Goal: Task Accomplishment & Management: Manage account settings

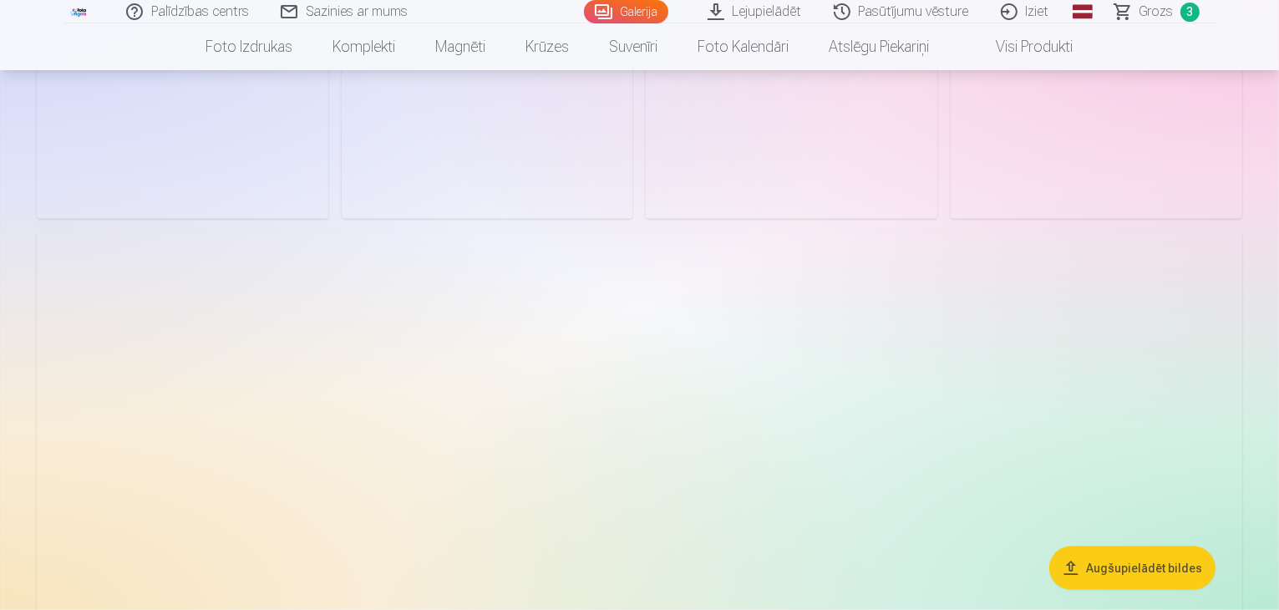
scroll to position [2103, 0]
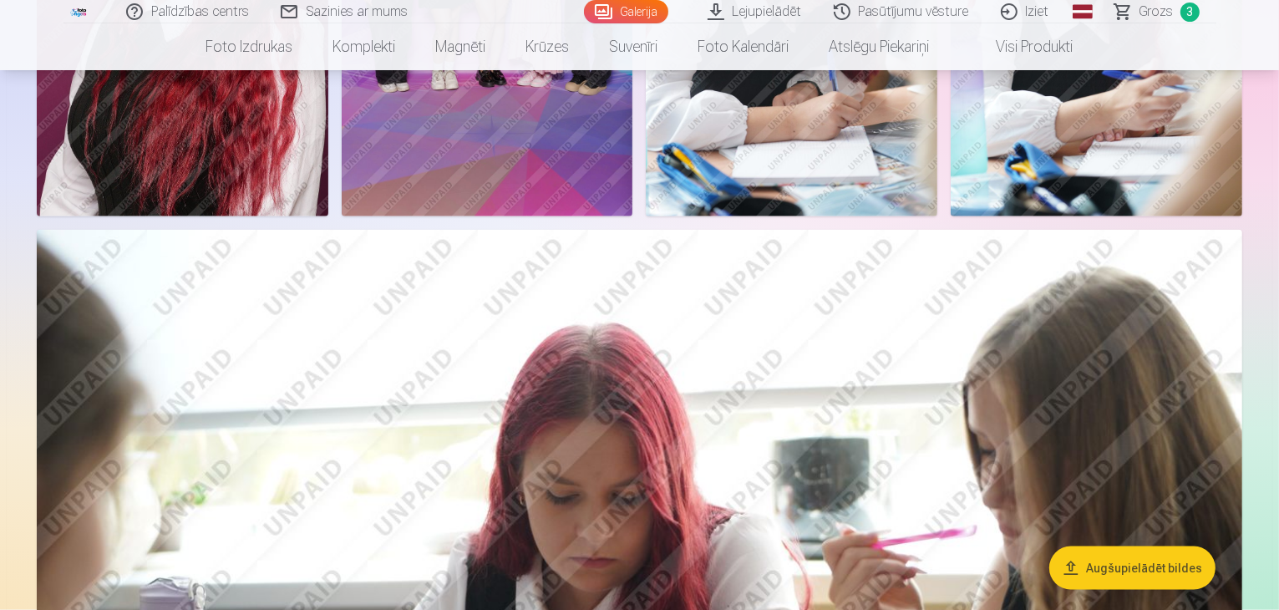
drag, startPoint x: 1260, startPoint y: 192, endPoint x: 1260, endPoint y: 163, distance: 29.2
click at [1260, 163] on aside "Augšupielādēt bildes" at bounding box center [640, 350] width 1266 height 4598
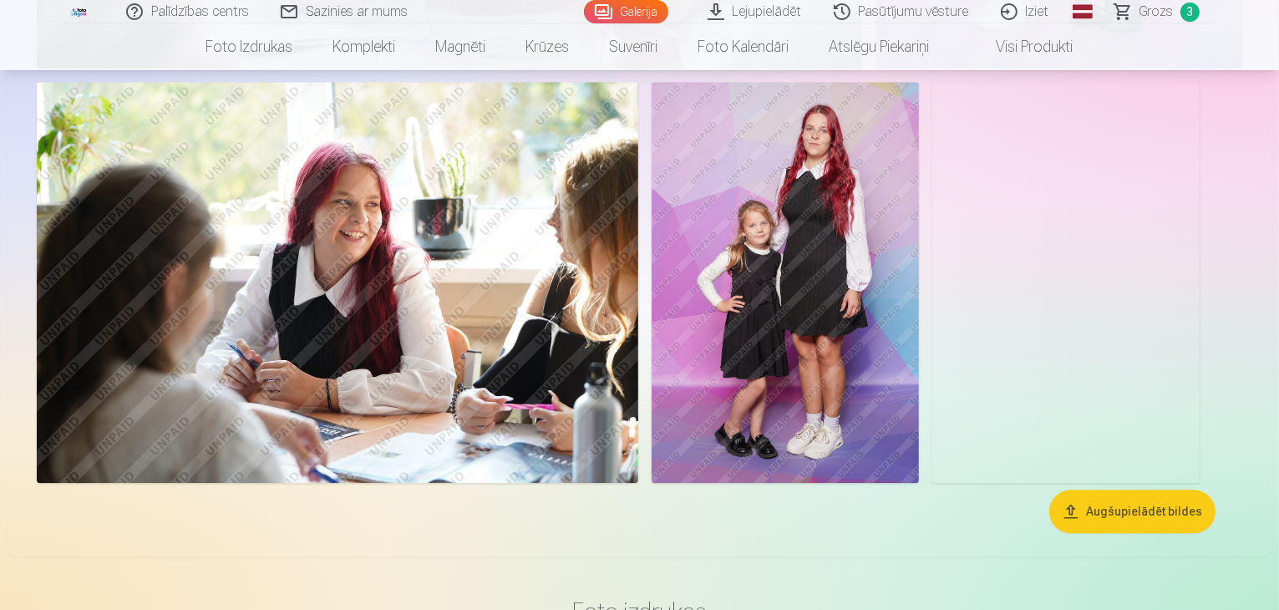
scroll to position [4059, 0]
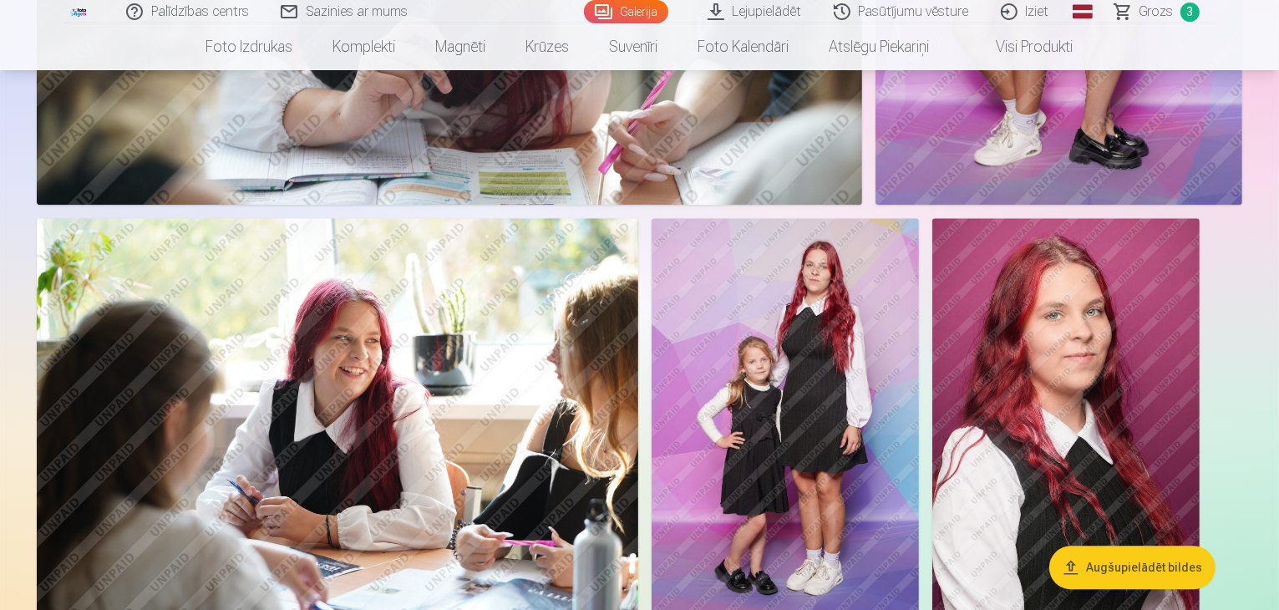
click at [1032, 8] on link "Iziet" at bounding box center [1026, 11] width 80 height 23
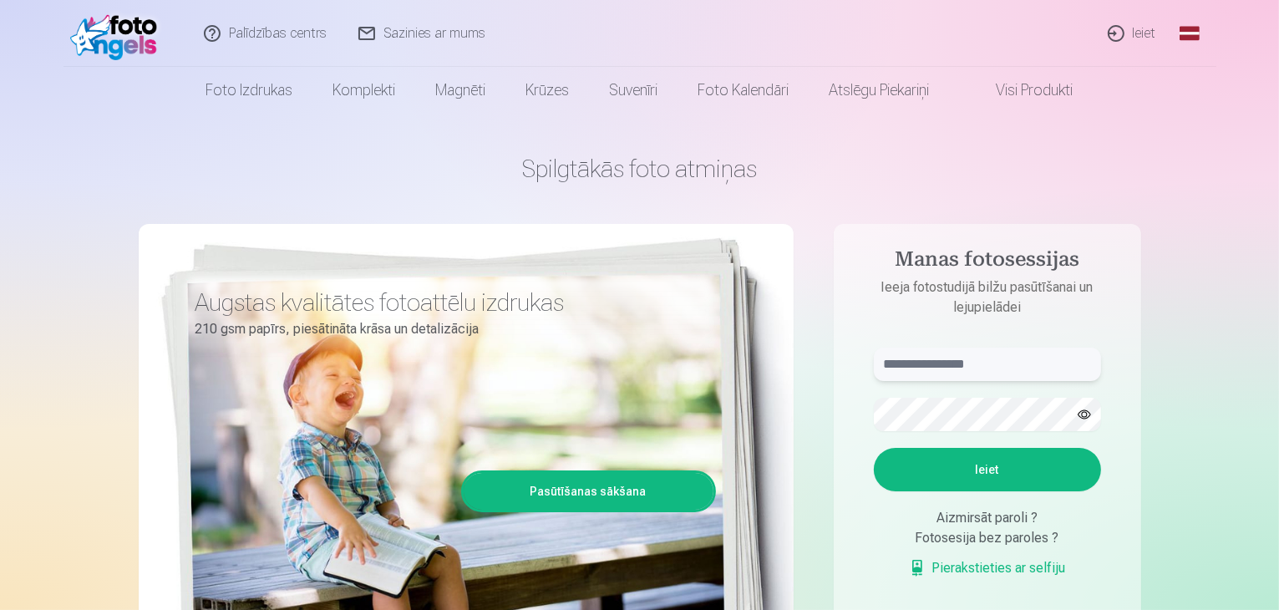
click at [1005, 352] on input "text" at bounding box center [987, 364] width 227 height 33
type input "**********"
click at [874, 448] on button "Ieiet" at bounding box center [987, 469] width 227 height 43
